Goal: Task Accomplishment & Management: Manage account settings

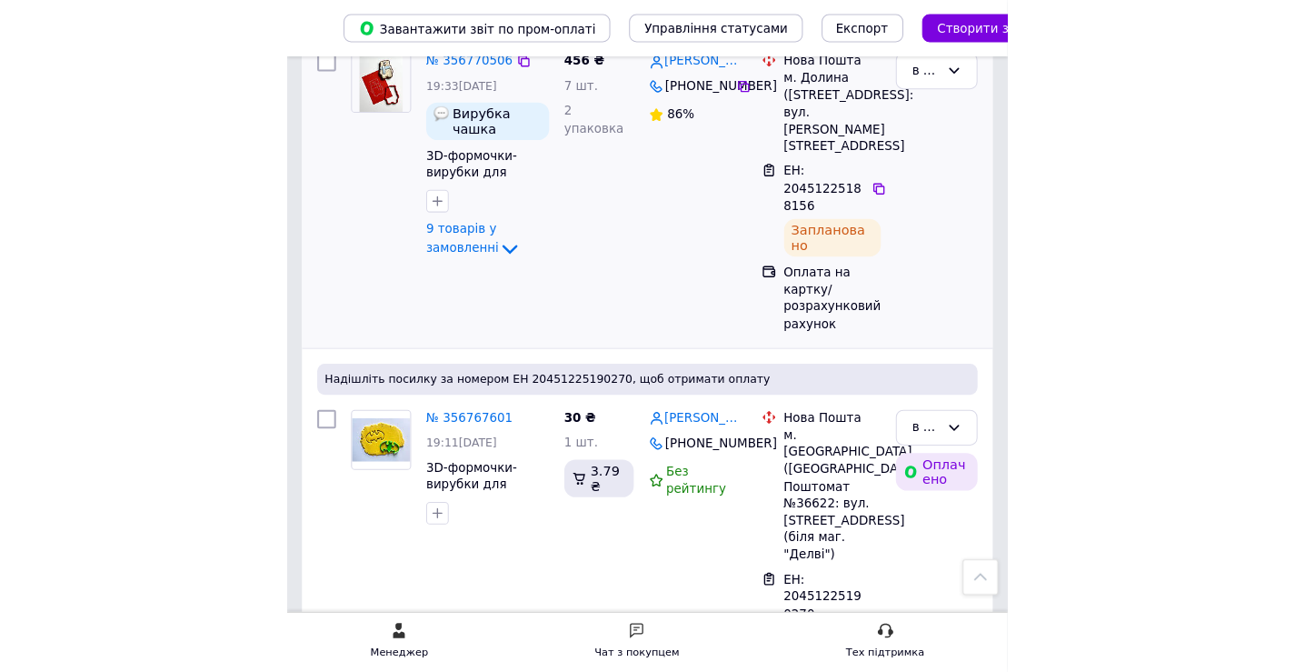
scroll to position [1028, 0]
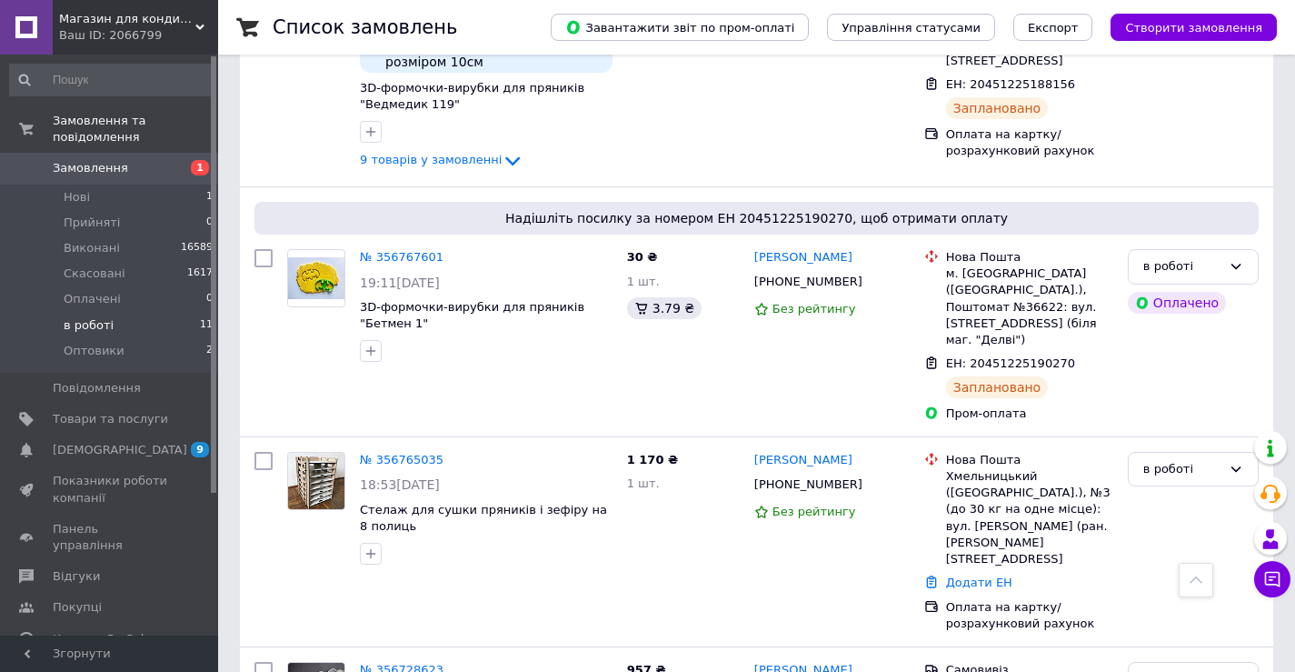
click at [92, 317] on span "в роботі" at bounding box center [89, 325] width 50 height 16
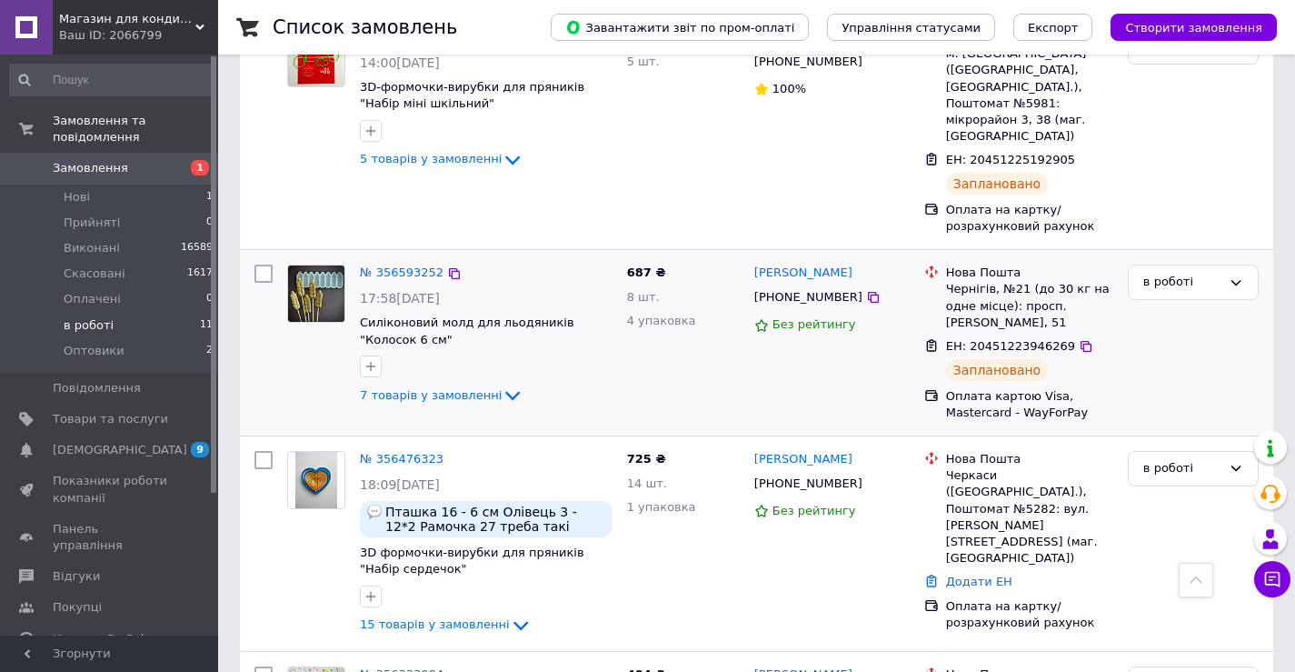
scroll to position [1873, 0]
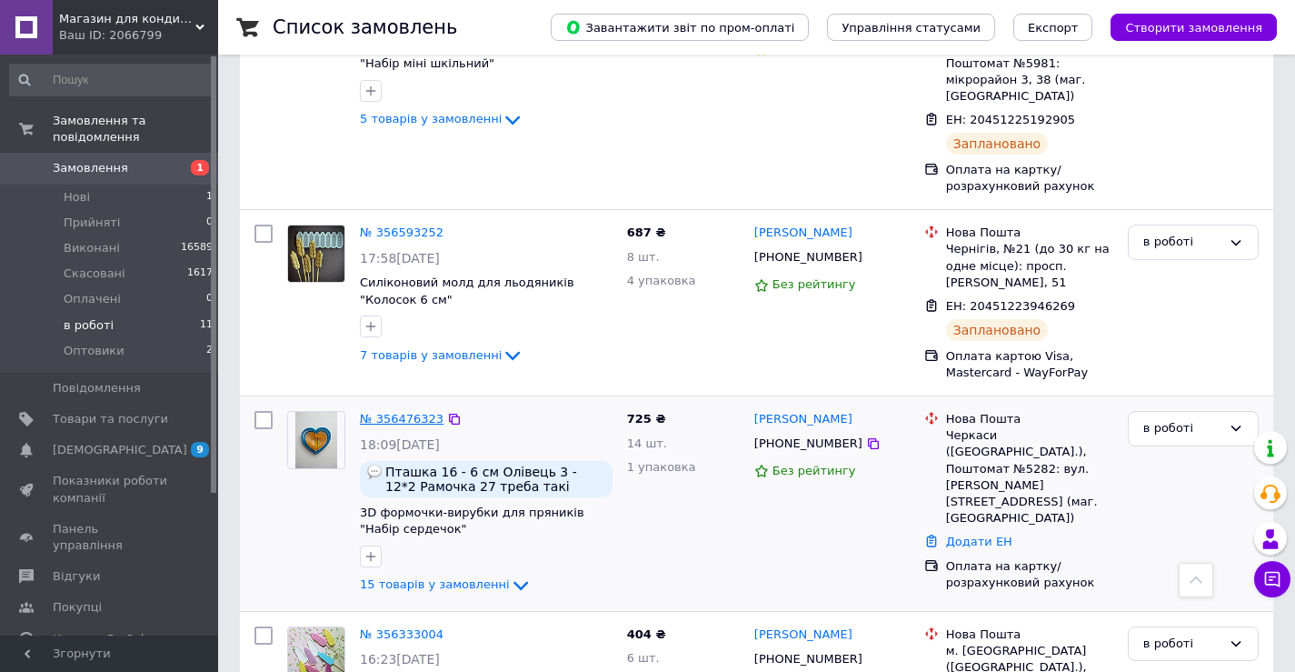
click at [404, 412] on link "№ 356476323" at bounding box center [402, 419] width 84 height 14
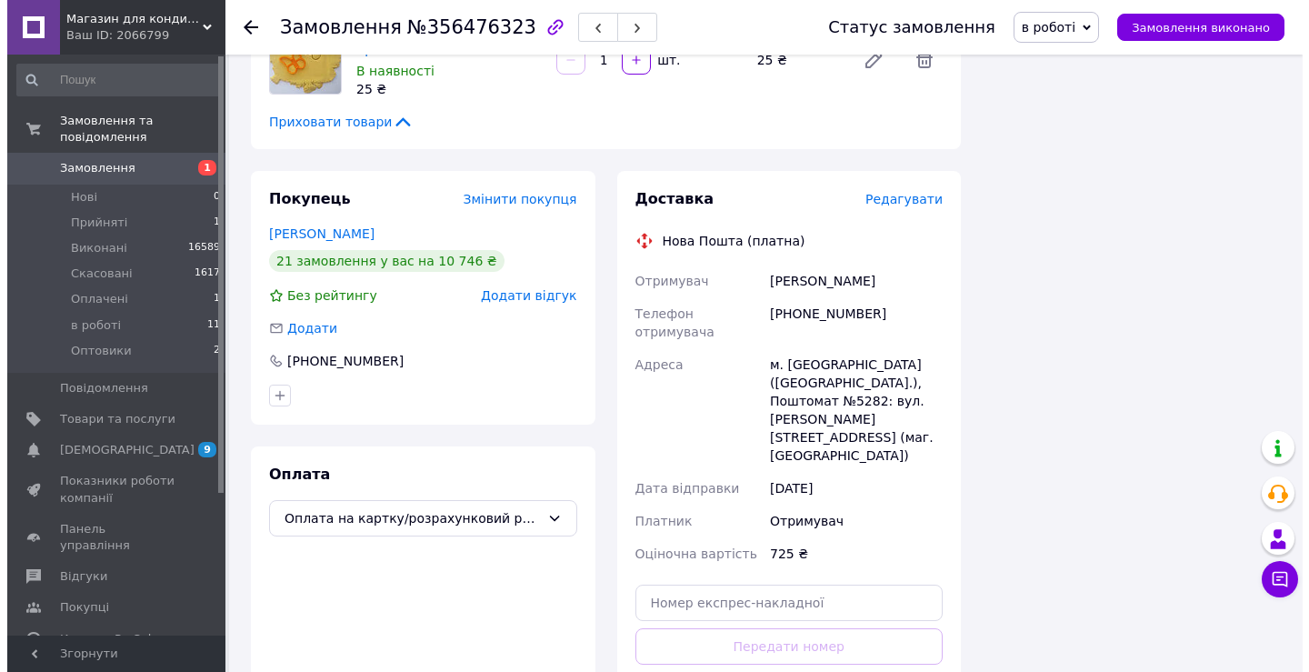
scroll to position [1341, 0]
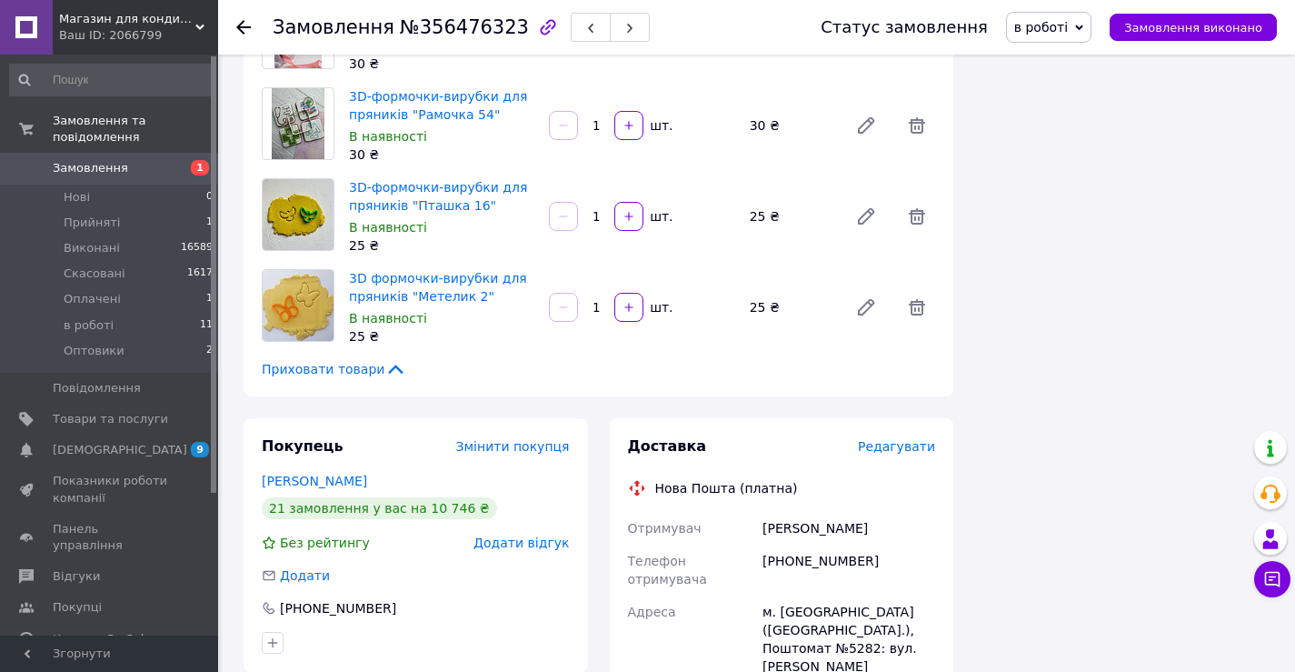
click at [906, 439] on span "Редагувати" at bounding box center [896, 446] width 77 height 15
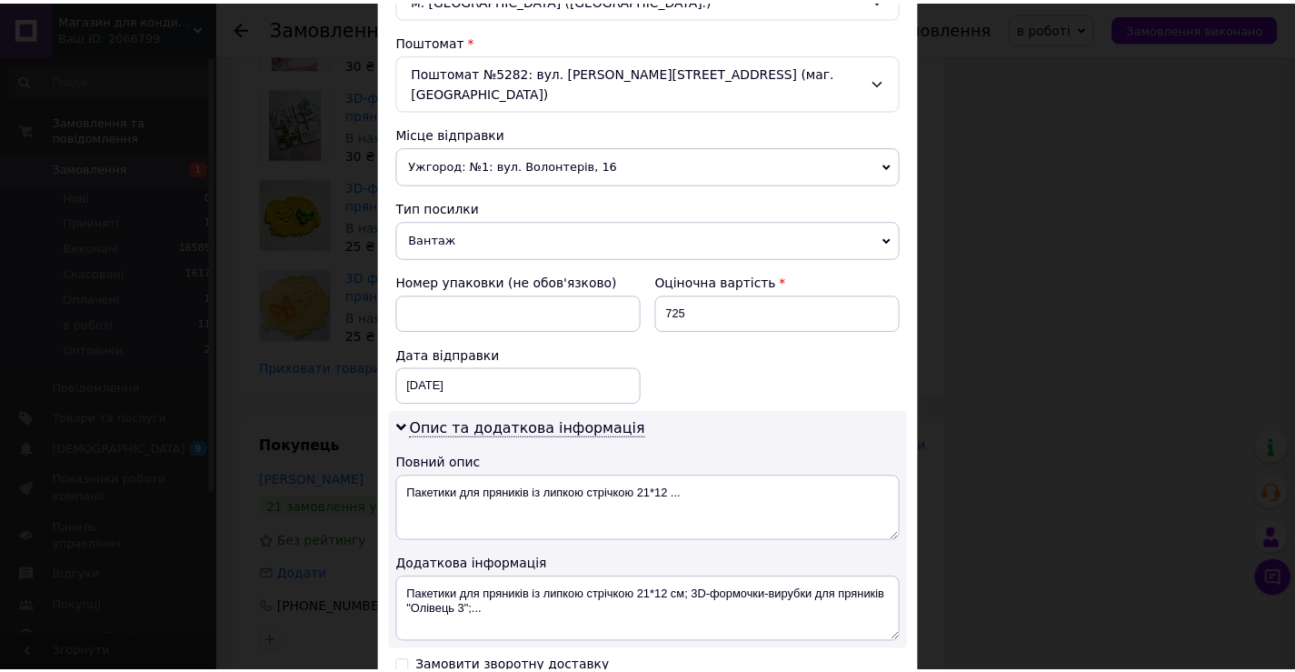
scroll to position [772, 0]
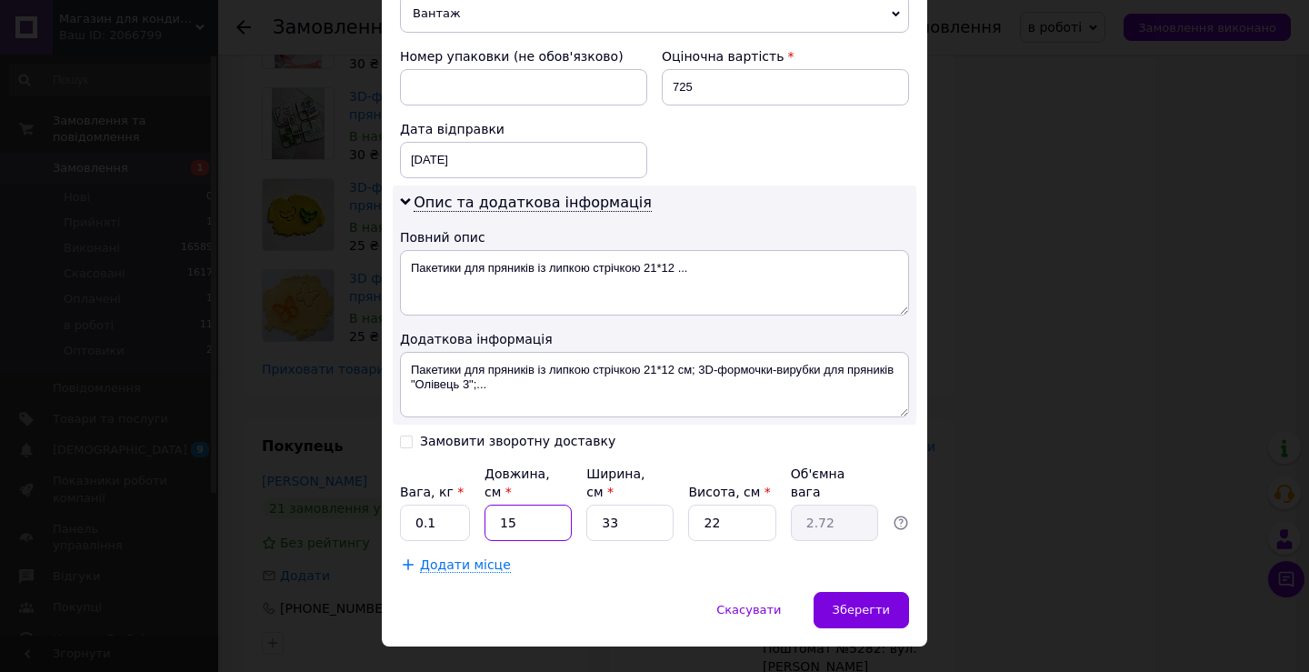
drag, startPoint x: 513, startPoint y: 485, endPoint x: 482, endPoint y: 487, distance: 31.0
click at [485, 505] on input "15" at bounding box center [528, 523] width 87 height 36
type input "2"
type input "0.36"
type input "25"
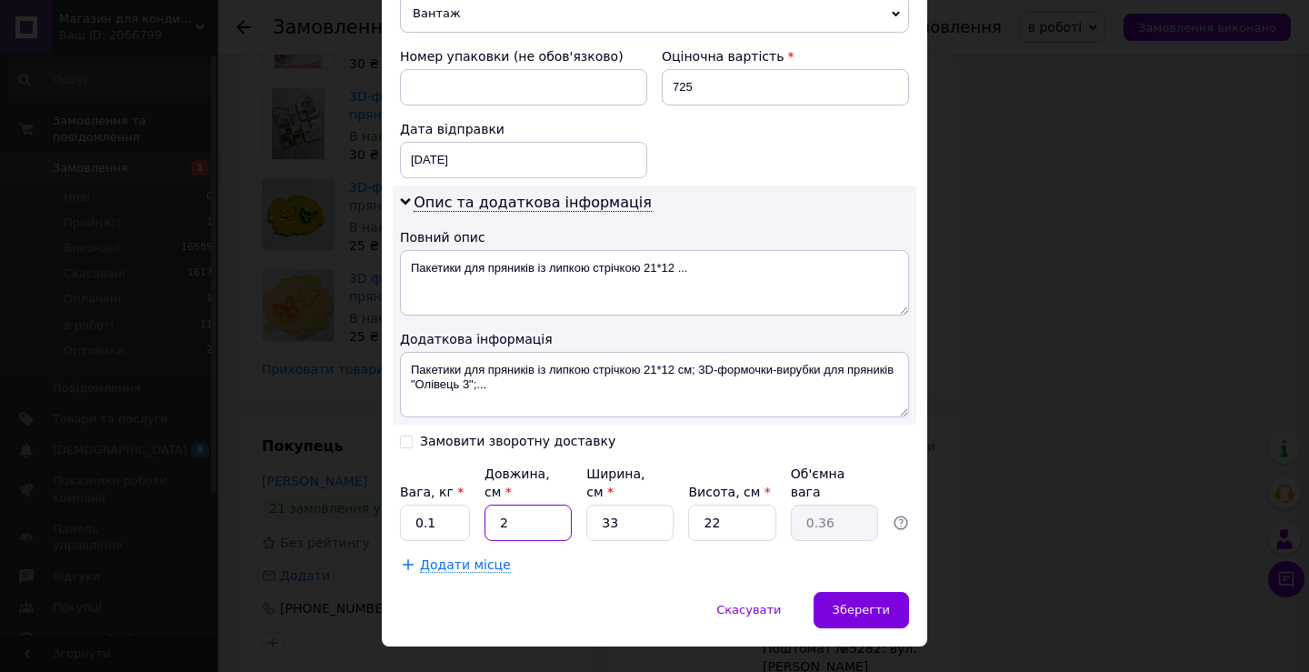
type input "4.54"
type input "25"
drag, startPoint x: 617, startPoint y: 482, endPoint x: 602, endPoint y: 485, distance: 15.7
click at [602, 505] on input "33" at bounding box center [629, 523] width 87 height 36
type input "1"
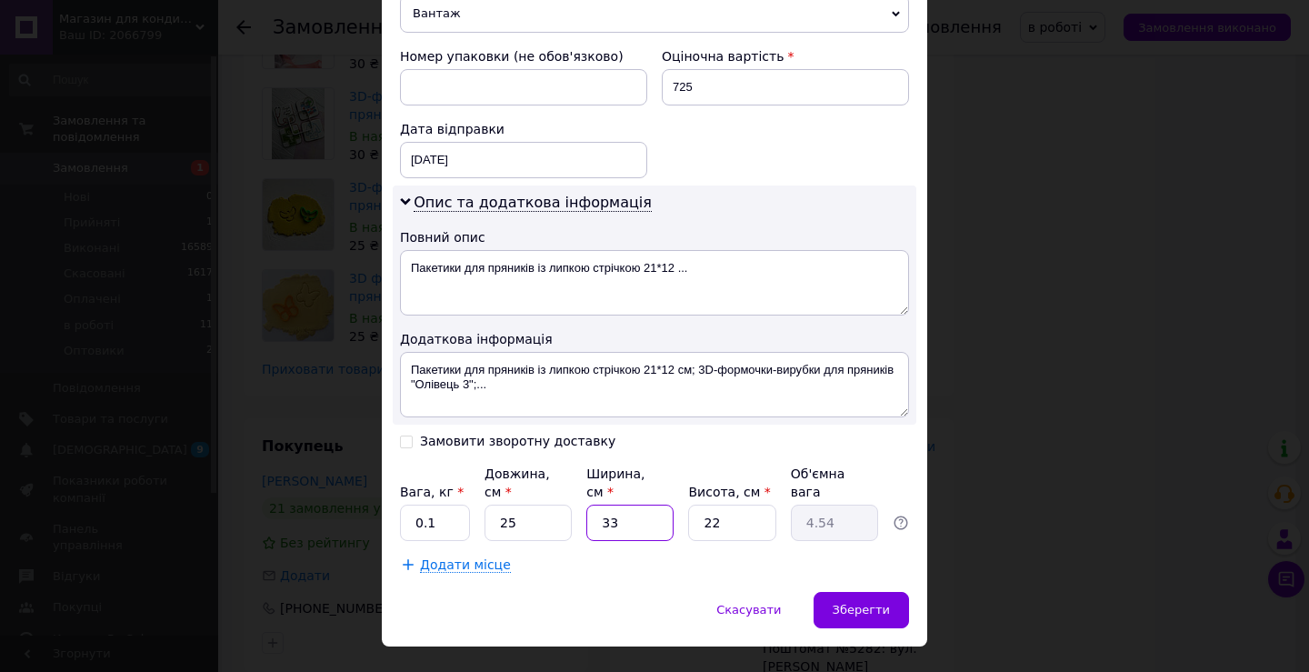
type input "0.14"
type input "17"
type input "2.34"
type input "17"
drag, startPoint x: 726, startPoint y: 489, endPoint x: 694, endPoint y: 493, distance: 32.9
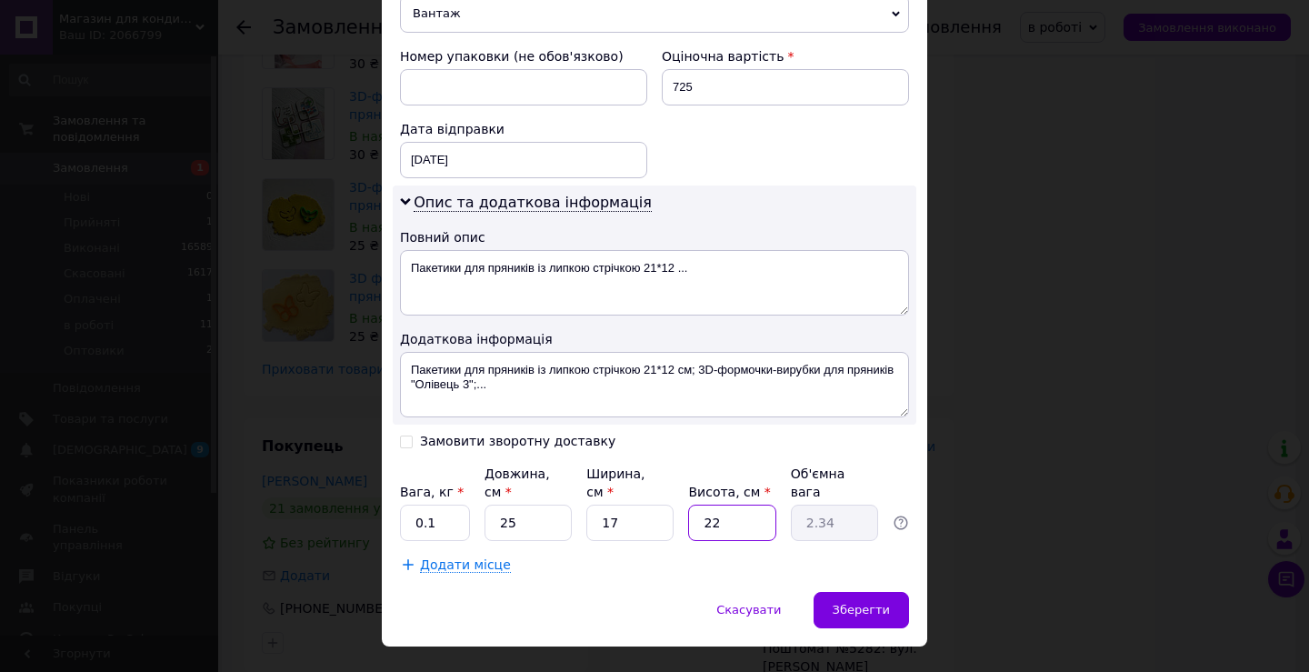
click at [691, 505] on input "22" at bounding box center [731, 523] width 87 height 36
type input "1"
type input "0.11"
type input "10"
type input "1.06"
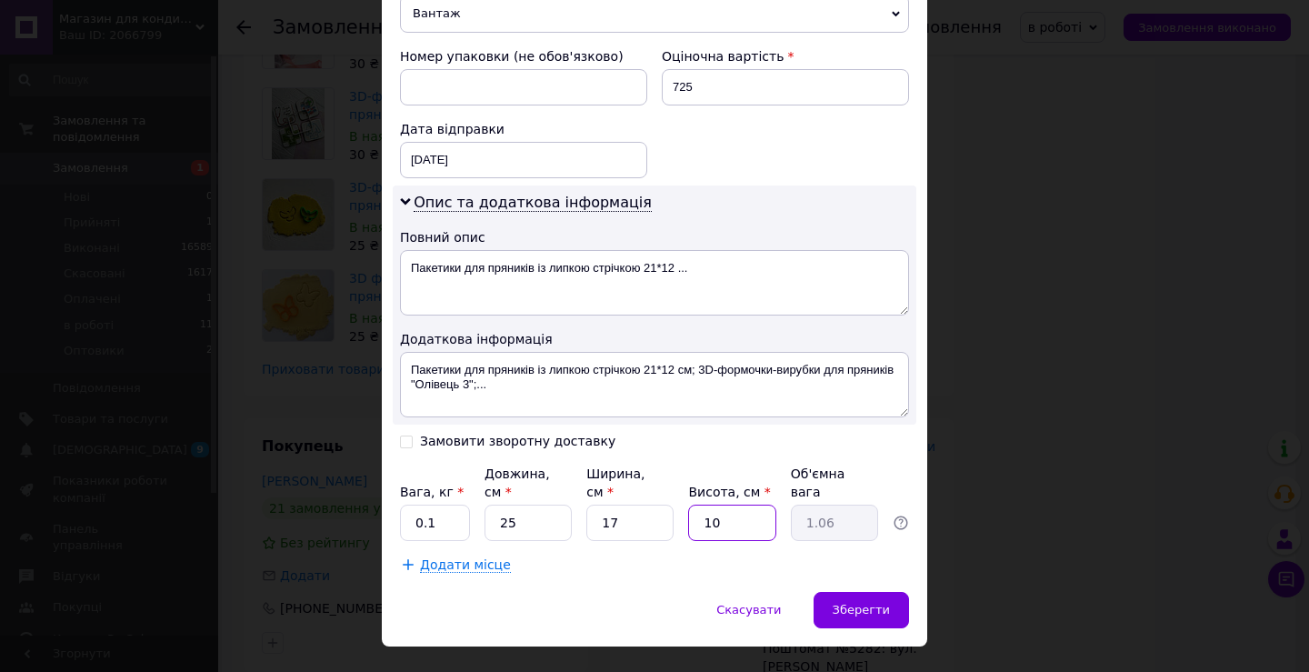
type input "10"
click at [434, 505] on input "0.1" at bounding box center [435, 523] width 70 height 36
type input "0.5"
click at [860, 603] on span "Зберегти" at bounding box center [861, 610] width 57 height 14
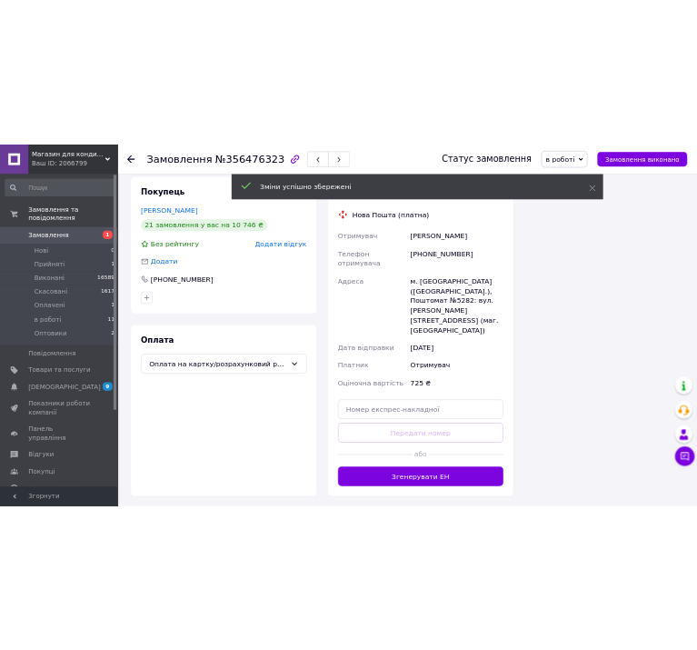
scroll to position [1693, 0]
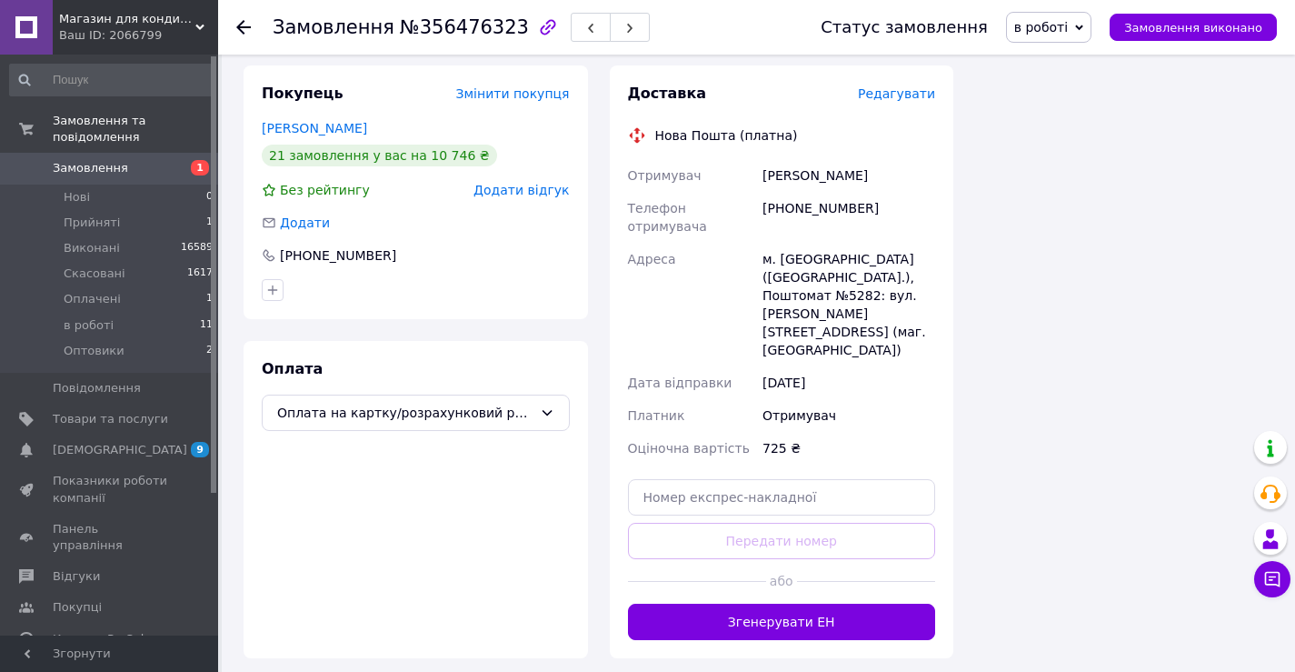
click at [829, 604] on button "Згенерувати ЕН" at bounding box center [782, 622] width 308 height 36
